Goal: Task Accomplishment & Management: Use online tool/utility

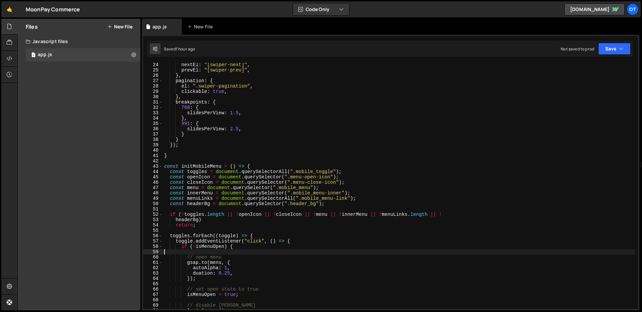
scroll to position [201, 0]
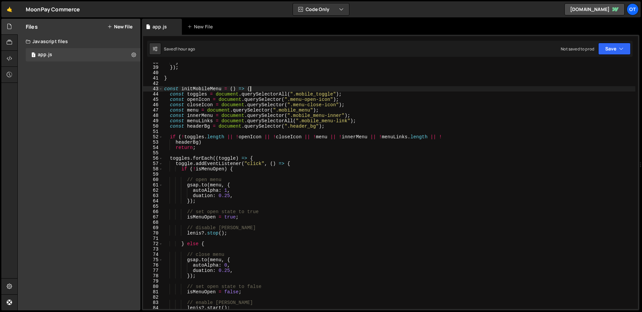
click at [317, 90] on div "} }) ; } const initMobileMenu = ( ) => { const toggles = document . querySelect…" at bounding box center [399, 188] width 472 height 257
type textarea "const initMobileMenu = () => {"
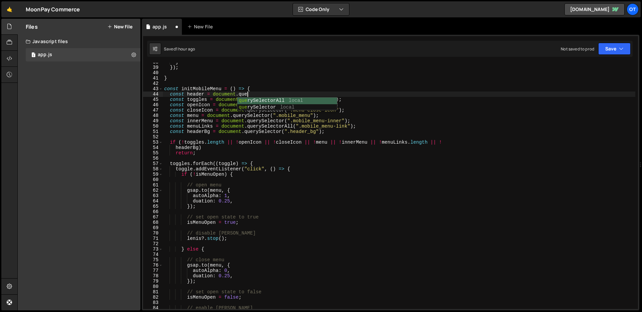
scroll to position [0, 6]
paste textarea "header")"
click at [181, 142] on div "} }) ; } const initMobileMenu = ( ) => { const header = document . querySelecto…" at bounding box center [399, 188] width 472 height 257
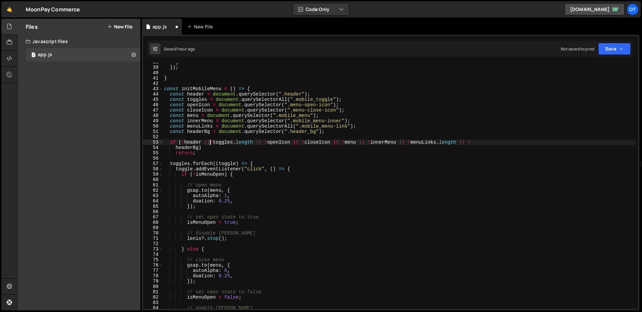
scroll to position [0, 3]
click at [244, 153] on div "} }) ; } const initMobileMenu = ( ) => { const header = document . querySelecto…" at bounding box center [399, 188] width 472 height 257
click at [247, 149] on div "} }) ; } const initMobileMenu = ( ) => { const header = document . querySelecto…" at bounding box center [399, 188] width 472 height 257
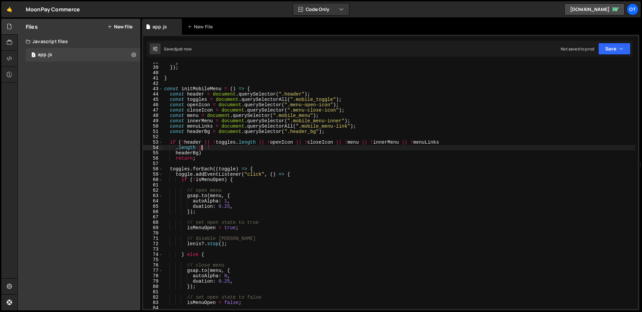
click at [218, 160] on div "} }) ; } const initMobileMenu = ( ) => { const header = document . querySelecto…" at bounding box center [399, 188] width 472 height 257
type textarea "return;"
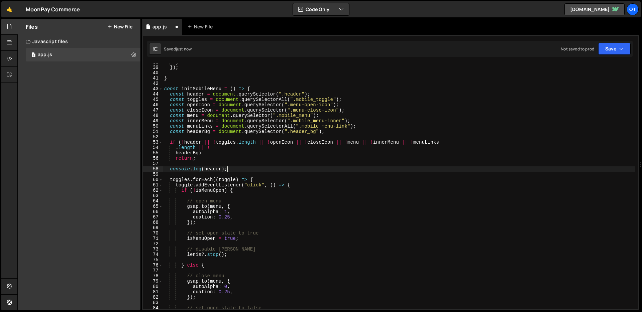
scroll to position [0, 4]
type textarea "console.log(header);"
click at [239, 169] on div "} }) ; } const initMobileMenu = ( ) => { const header = document . querySelecto…" at bounding box center [399, 188] width 472 height 257
click at [248, 168] on div "} }) ; } const initMobileMenu = ( ) => { const header = document . querySelecto…" at bounding box center [399, 188] width 472 height 257
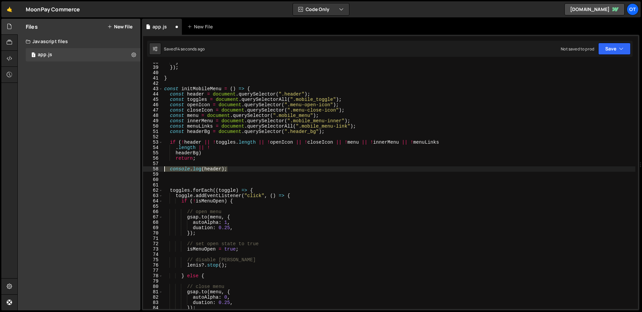
drag, startPoint x: 235, startPoint y: 168, endPoint x: 116, endPoint y: 171, distance: 119.0
click at [116, 171] on div "Files New File Javascript files 1 app.js 0 CSS files Copy share link Edit File …" at bounding box center [329, 165] width 624 height 292
type textarea "console.log(header);"
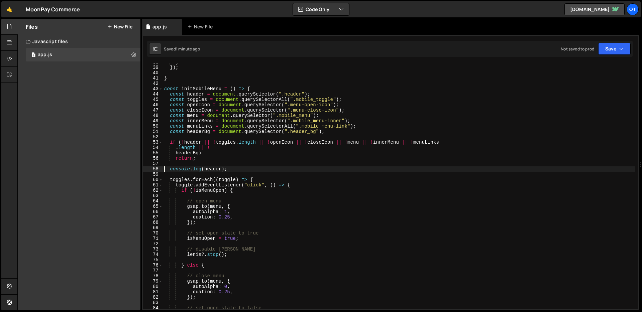
click at [230, 167] on div "} }) ; } const initMobileMenu = ( ) => { const header = document . querySelecto…" at bounding box center [399, 188] width 472 height 257
paste textarea "lastScrollY = currentScrollY;"
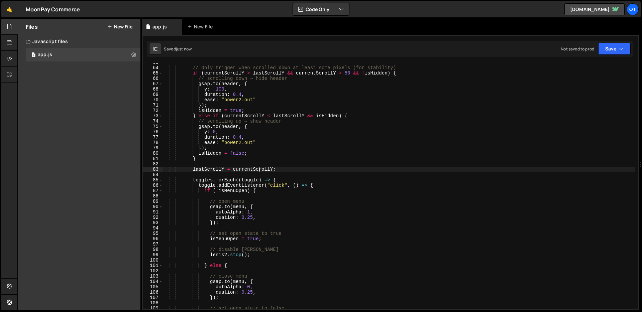
scroll to position [335, 0]
click at [217, 160] on div "// Only trigger when scrolled down at least some pixels (for stability) if ( cu…" at bounding box center [399, 188] width 472 height 257
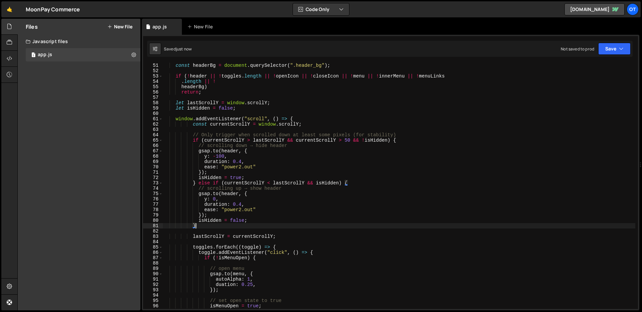
scroll to position [262, 0]
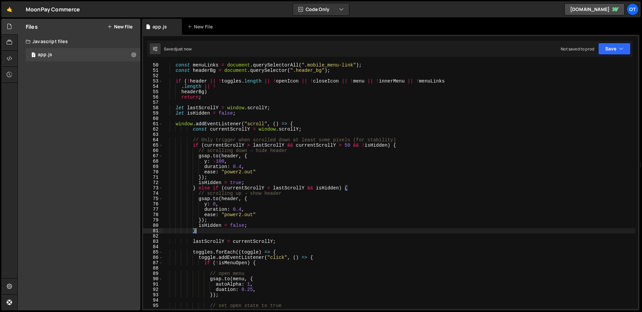
click at [404, 147] on div "const menuLinks = document . querySelectorAll ( ".mobile_menu-link" ) ; const h…" at bounding box center [399, 191] width 472 height 257
click at [403, 145] on div "const menuLinks = document . querySelectorAll ( ".mobile_menu-link" ) ; const h…" at bounding box center [399, 191] width 472 height 257
click at [355, 188] on div "const menuLinks = document . querySelectorAll ( ".mobile_menu-link" ) ; const h…" at bounding box center [399, 191] width 472 height 257
click at [334, 202] on div "const menuLinks = document . querySelectorAll ( ".mobile_menu-link" ) ; const h…" at bounding box center [399, 191] width 472 height 257
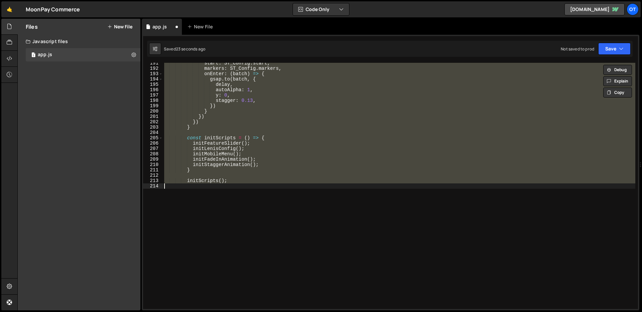
scroll to position [1019, 0]
type textarea "initScripts();"
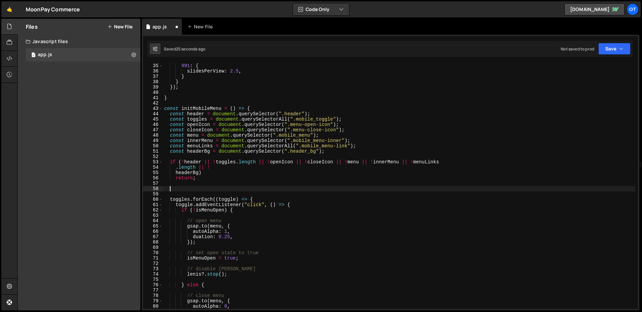
scroll to position [182, 0]
paste textarea "});"
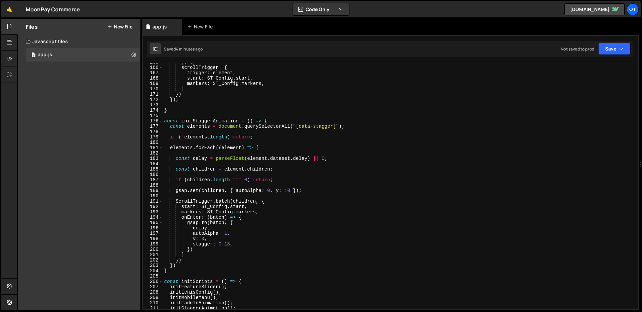
scroll to position [992, 0]
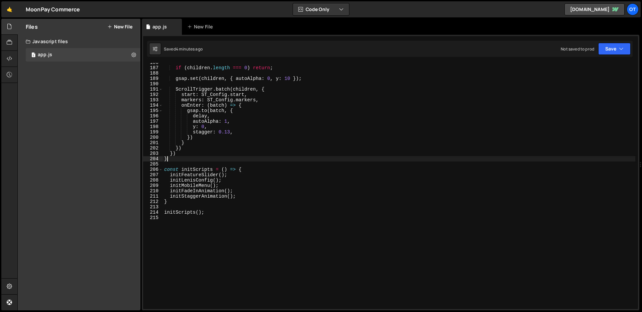
click at [188, 161] on div "if ( children . length === 0 ) return ; gsap . set ( children , { autoAlpha : 0…" at bounding box center [399, 188] width 472 height 257
type textarea "}"
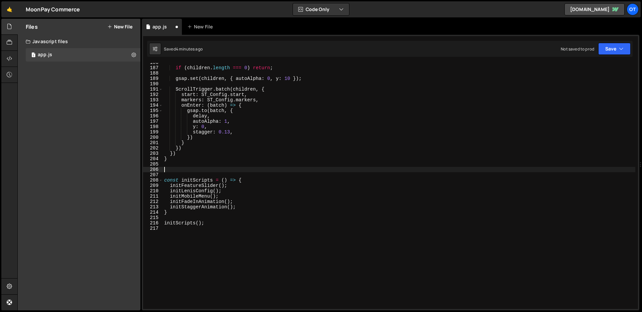
paste textarea "});"
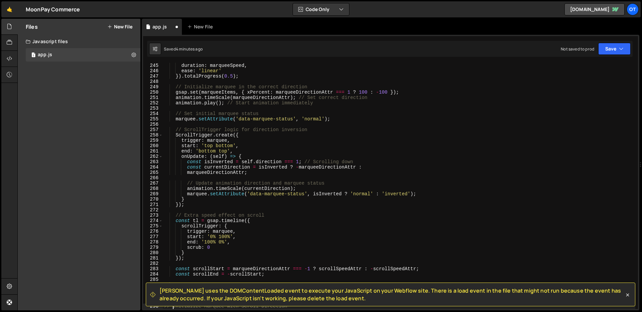
scroll to position [1368, 0]
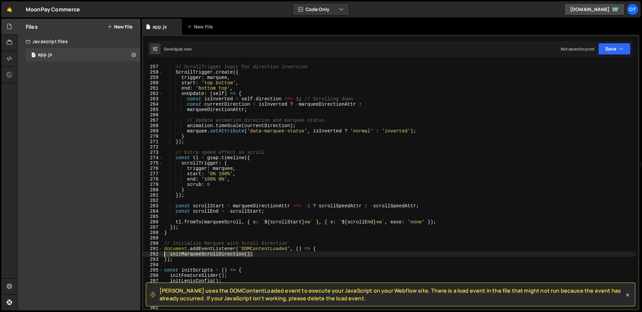
drag, startPoint x: 262, startPoint y: 253, endPoint x: 155, endPoint y: 252, distance: 107.3
click at [155, 252] on div "// Initialize Marquee with Scroll Direction 256 257 258 259 260 261 262 263 264…" at bounding box center [390, 186] width 495 height 246
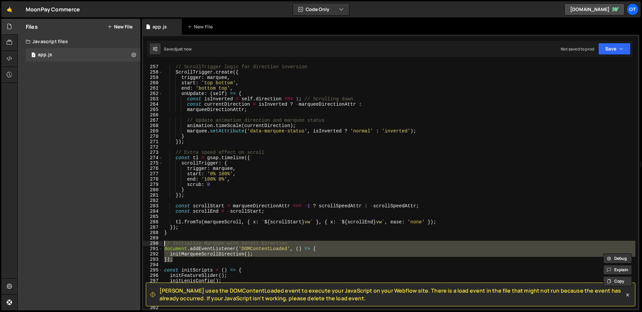
drag, startPoint x: 179, startPoint y: 259, endPoint x: 154, endPoint y: 239, distance: 32.2
click at [153, 244] on div "initMarqueeScrollDirection(); 256 257 258 259 260 261 262 263 264 265 266 267 2…" at bounding box center [390, 186] width 495 height 246
type textarea "// Initialize Marquee with Scroll Direction document.addEventListener('DOMConte…"
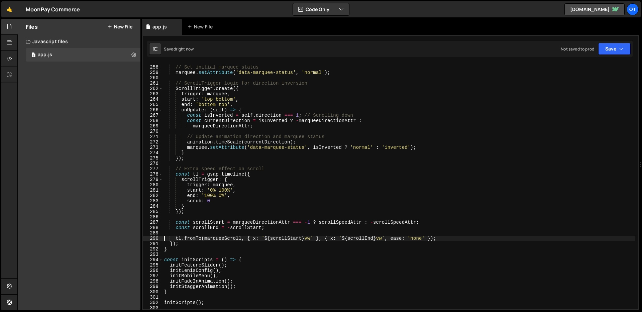
scroll to position [1434, 0]
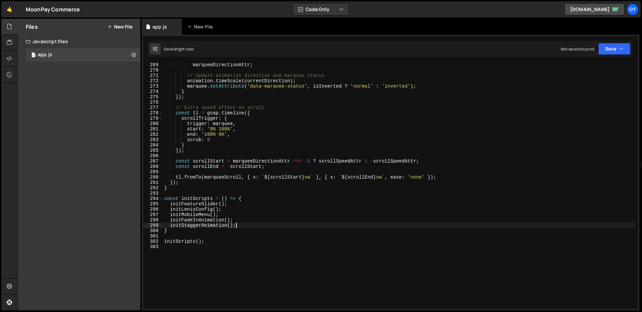
drag, startPoint x: 246, startPoint y: 226, endPoint x: 246, endPoint y: 223, distance: 3.4
click at [246, 226] on div "marqueeDirectionAttr ; // Update animation direction and marquee status animati…" at bounding box center [399, 190] width 472 height 257
type textarea "initStaggerAnimation();"
paste textarea "initMarqueeScrollDirection();"
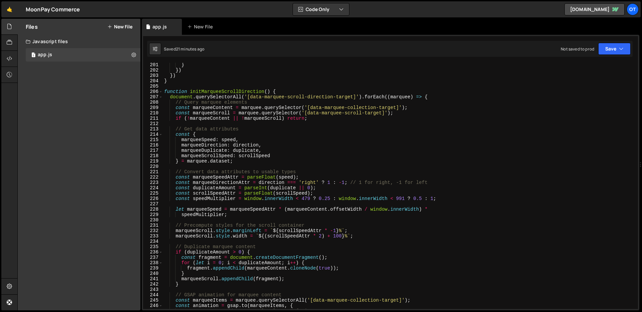
scroll to position [1070, 0]
click at [322, 237] on div "} }) }) } function initMarqueeScrollDirection ( ) { document . querySelectorAll…" at bounding box center [399, 190] width 472 height 257
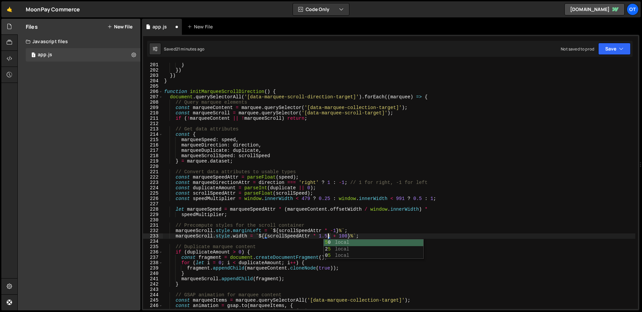
click at [464, 208] on div "} }) }) } function initMarqueeScrollDirection ( ) { document . querySelectorAll…" at bounding box center [399, 190] width 472 height 257
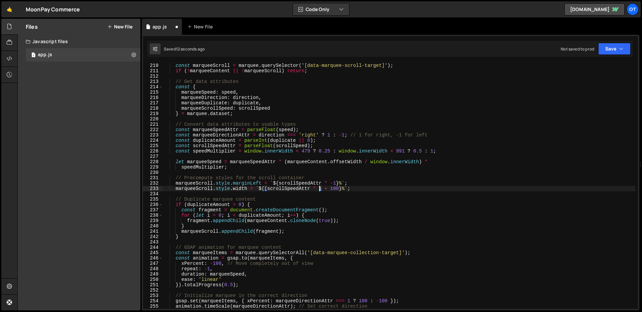
scroll to position [1118, 0]
click at [424, 218] on div "const marqueeScroll = marquee . querySelector ( '[data-marquee-scroll-target]' …" at bounding box center [399, 191] width 472 height 257
click at [296, 145] on div "const marqueeScroll = marquee . querySelector ( '[data-marquee-scroll-target]' …" at bounding box center [399, 191] width 472 height 257
type textarea "const scrollSpeedAttr = parseFloat(scrollSpeed);"
click at [296, 145] on div "const marqueeScroll = marquee . querySelector ( '[data-marquee-scroll-target]' …" at bounding box center [399, 191] width 472 height 257
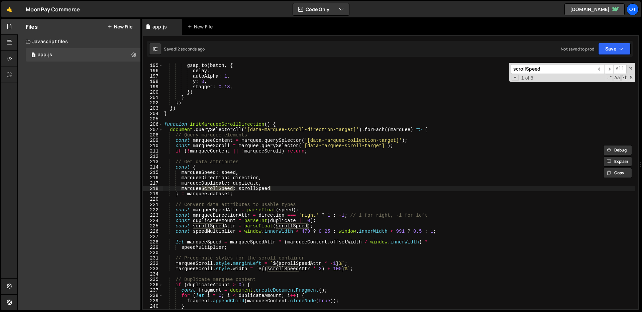
scroll to position [1038, 0]
